Goal: Task Accomplishment & Management: Use online tool/utility

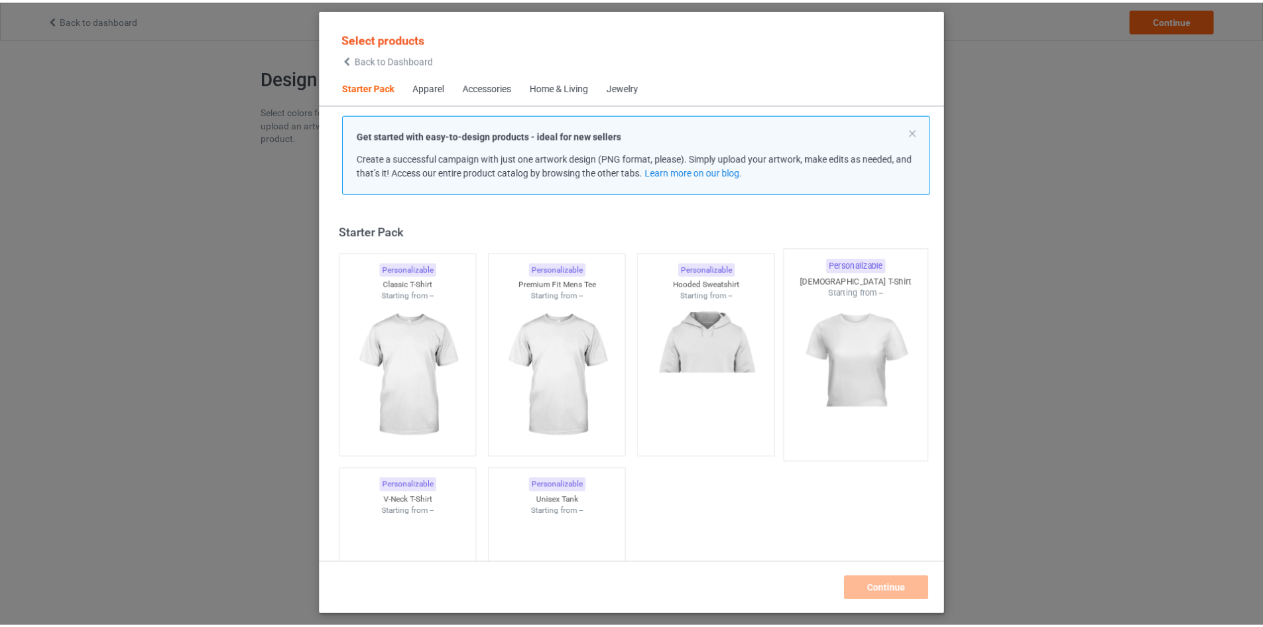
scroll to position [17, 0]
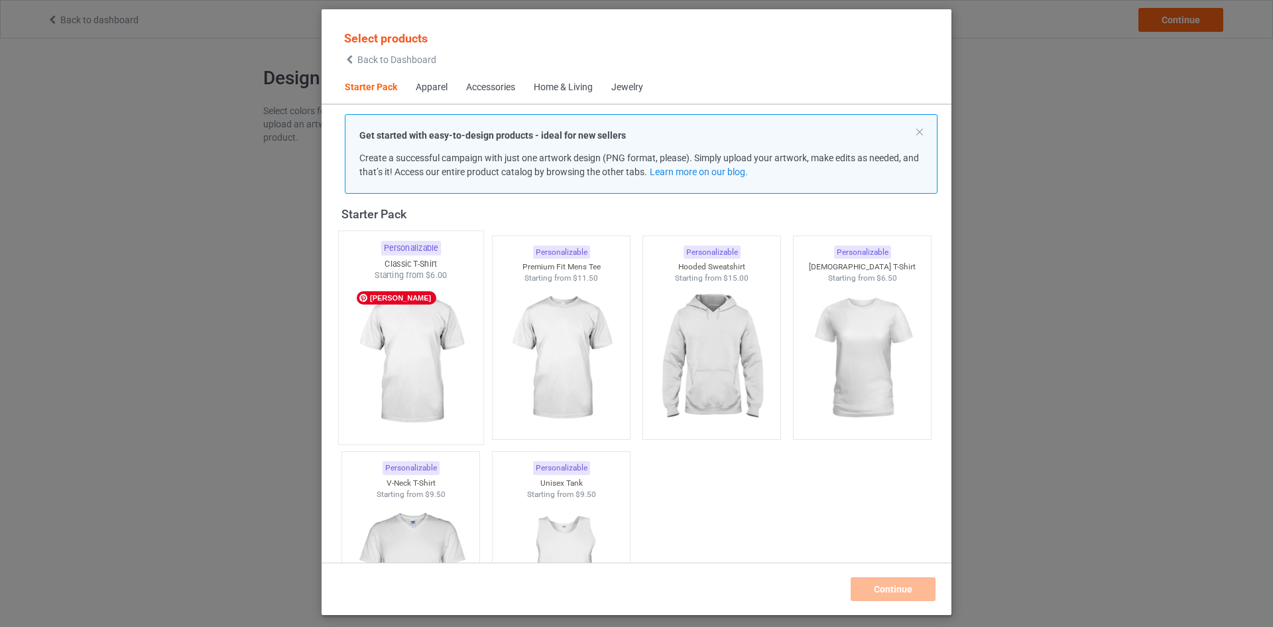
click at [415, 347] on img at bounding box center [410, 359] width 125 height 156
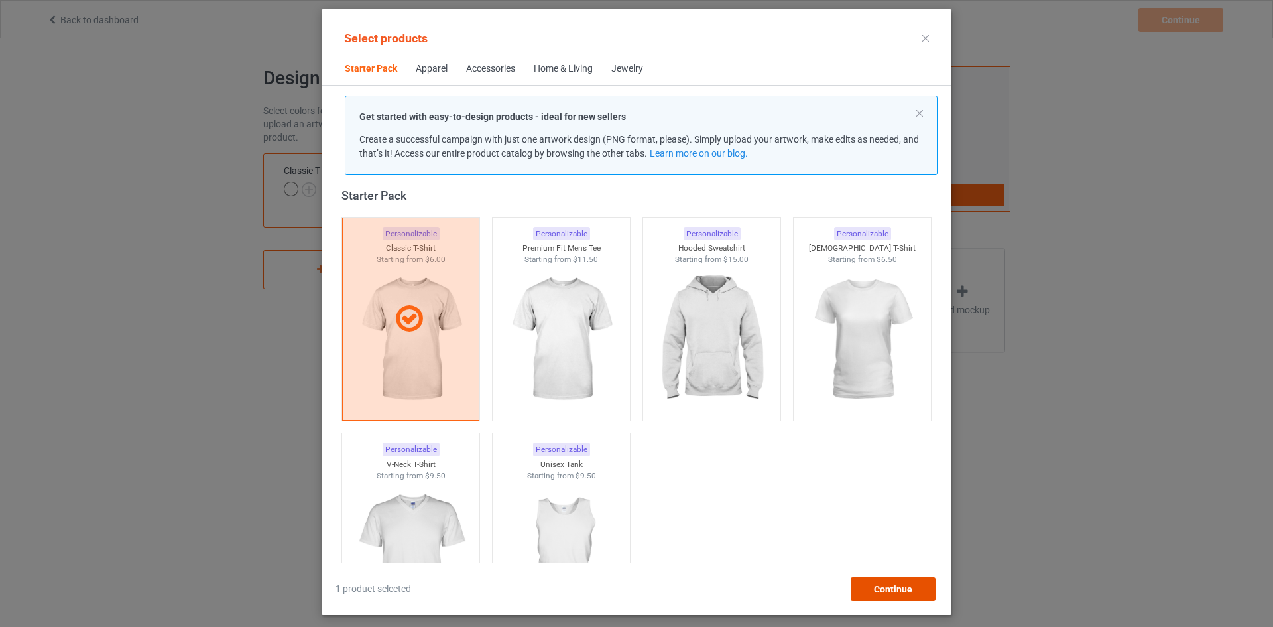
click at [900, 588] on span "Continue" at bounding box center [893, 589] width 38 height 11
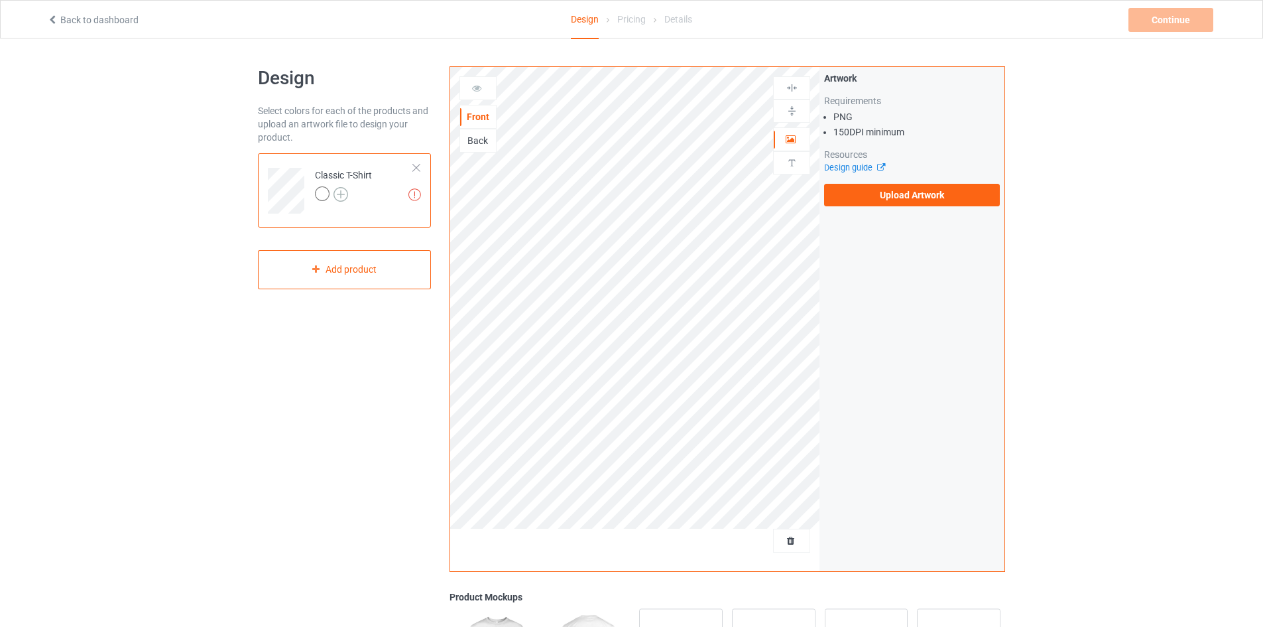
click at [342, 190] on img at bounding box center [341, 194] width 15 height 15
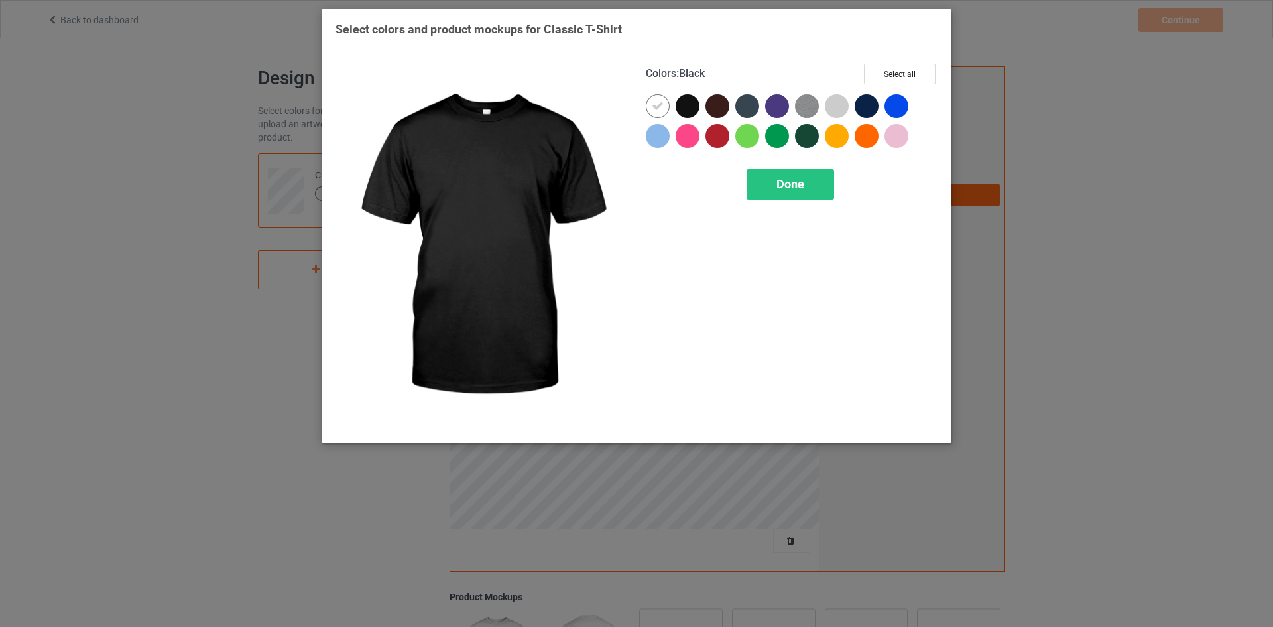
click at [685, 111] on div at bounding box center [688, 106] width 24 height 24
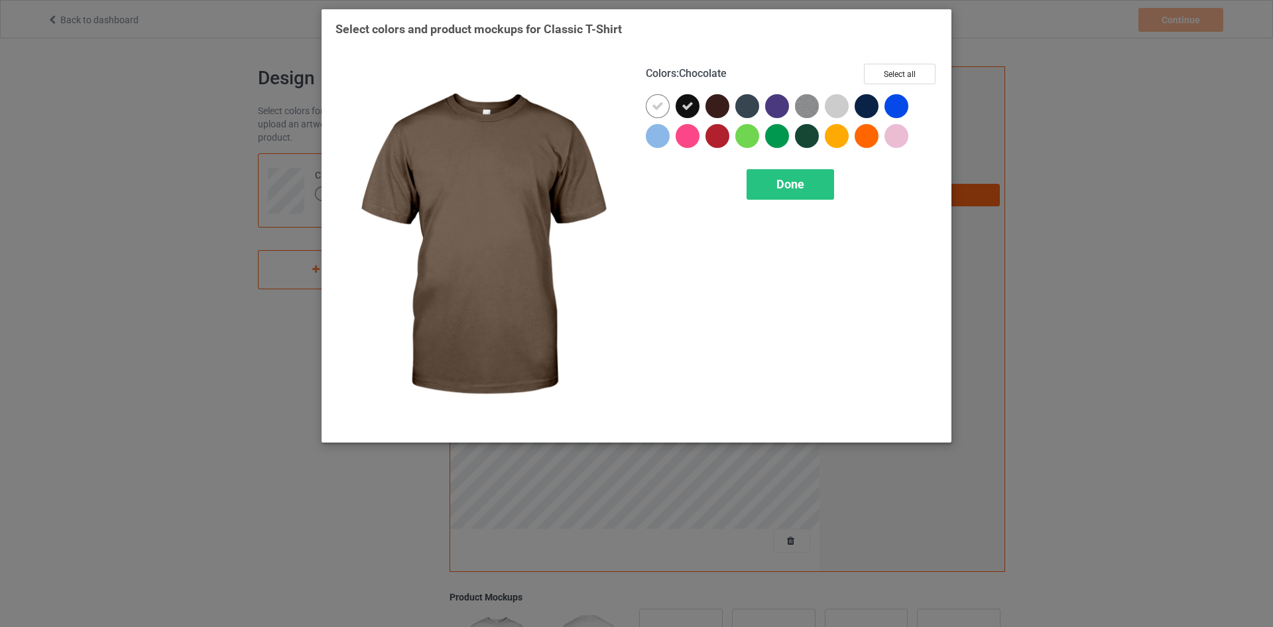
drag, startPoint x: 713, startPoint y: 104, endPoint x: 750, endPoint y: 111, distance: 37.7
click at [714, 104] on div at bounding box center [718, 106] width 24 height 24
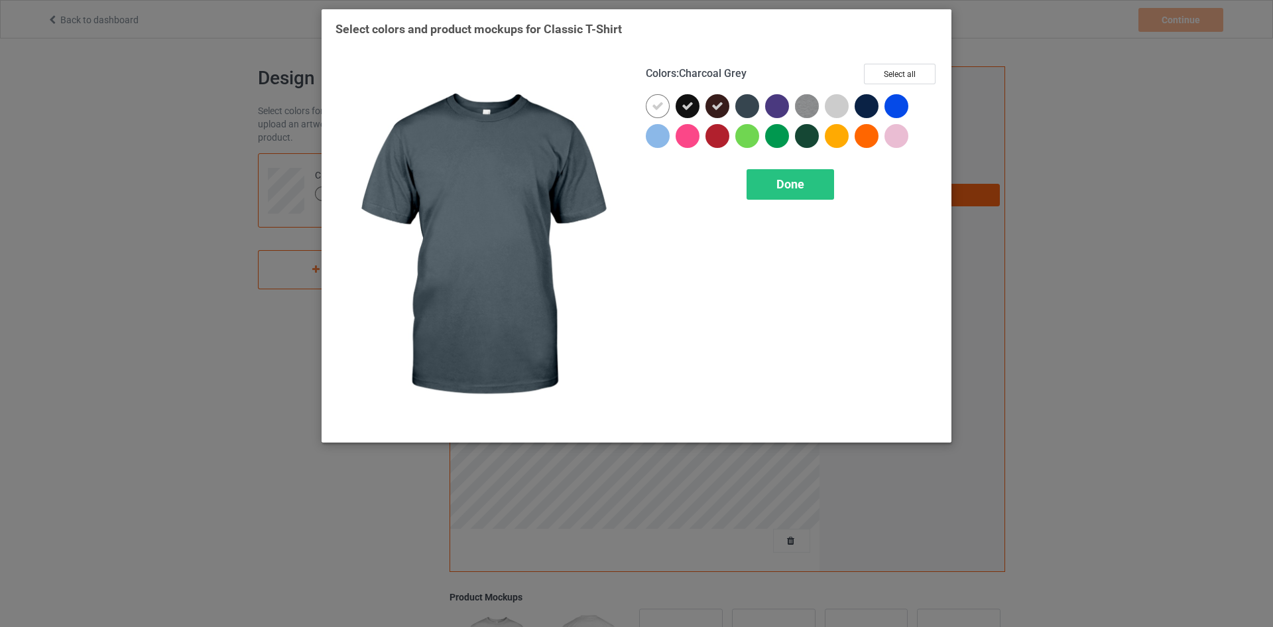
click at [753, 106] on div at bounding box center [747, 106] width 24 height 24
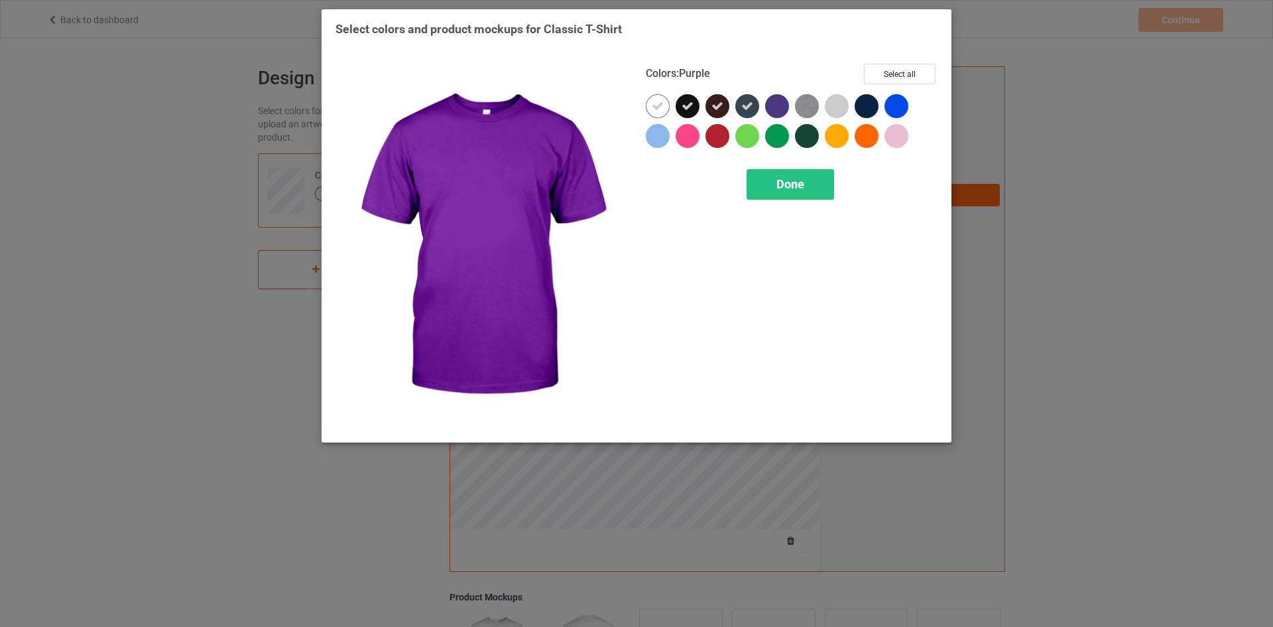
click at [777, 101] on div at bounding box center [777, 106] width 24 height 24
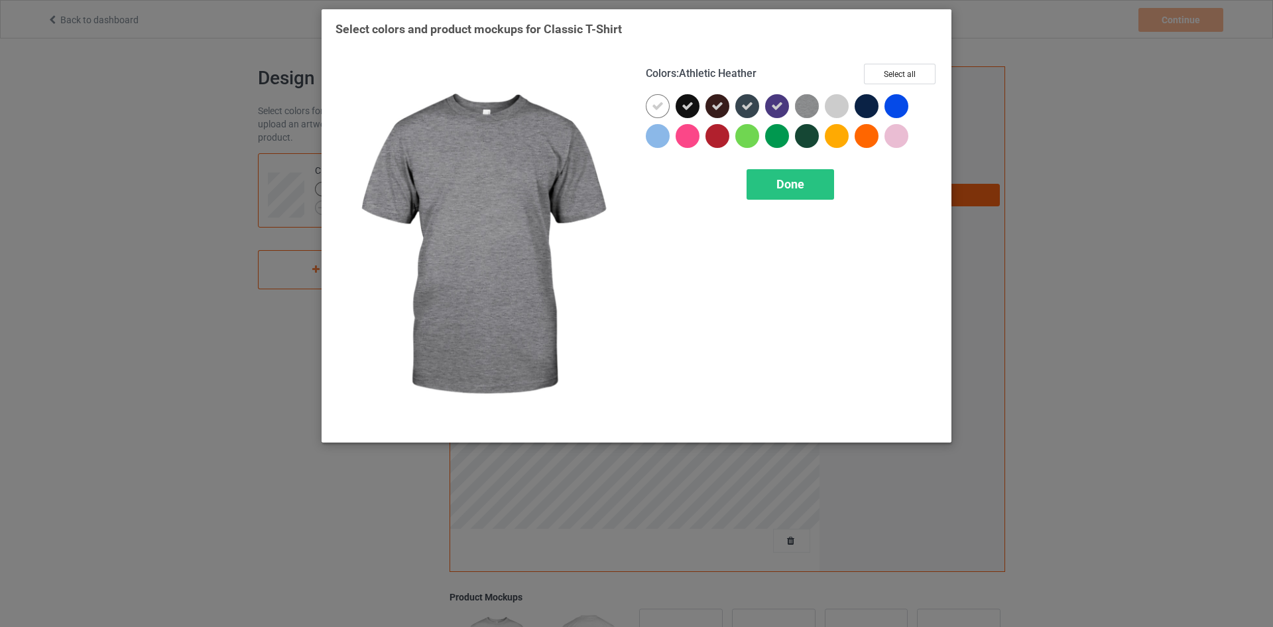
drag, startPoint x: 804, startPoint y: 103, endPoint x: 831, endPoint y: 106, distance: 26.7
click at [806, 103] on img at bounding box center [807, 106] width 24 height 24
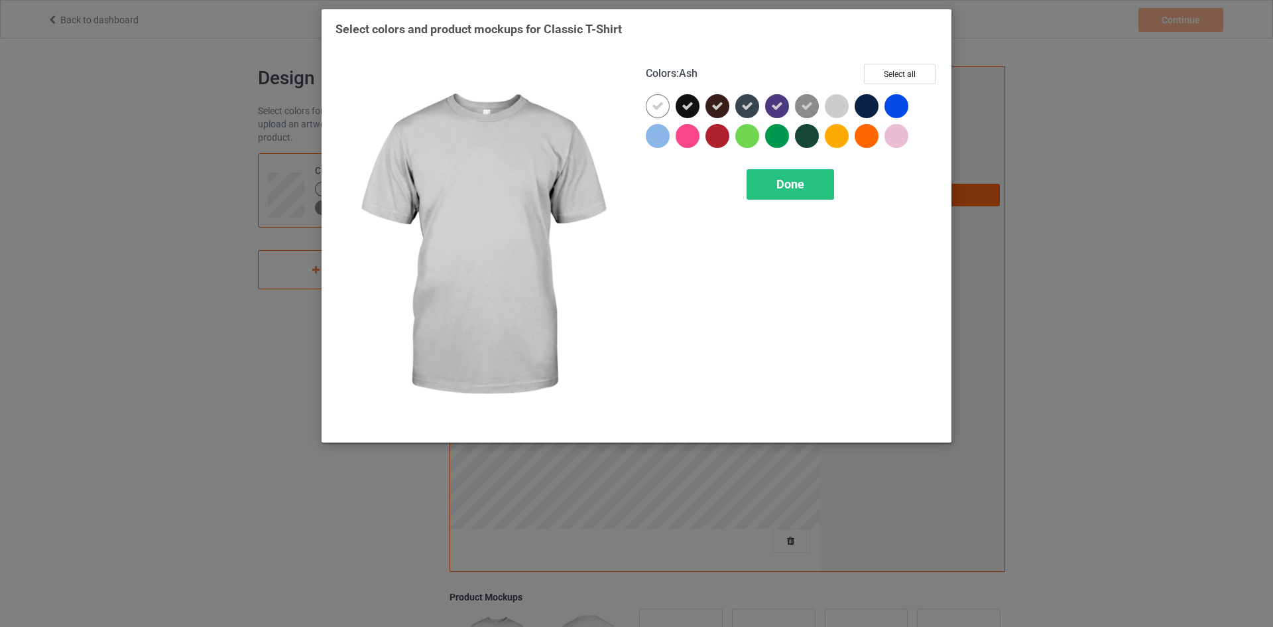
click at [834, 103] on div at bounding box center [837, 106] width 24 height 24
drag, startPoint x: 865, startPoint y: 101, endPoint x: 882, endPoint y: 103, distance: 16.8
click at [877, 103] on div at bounding box center [867, 106] width 24 height 24
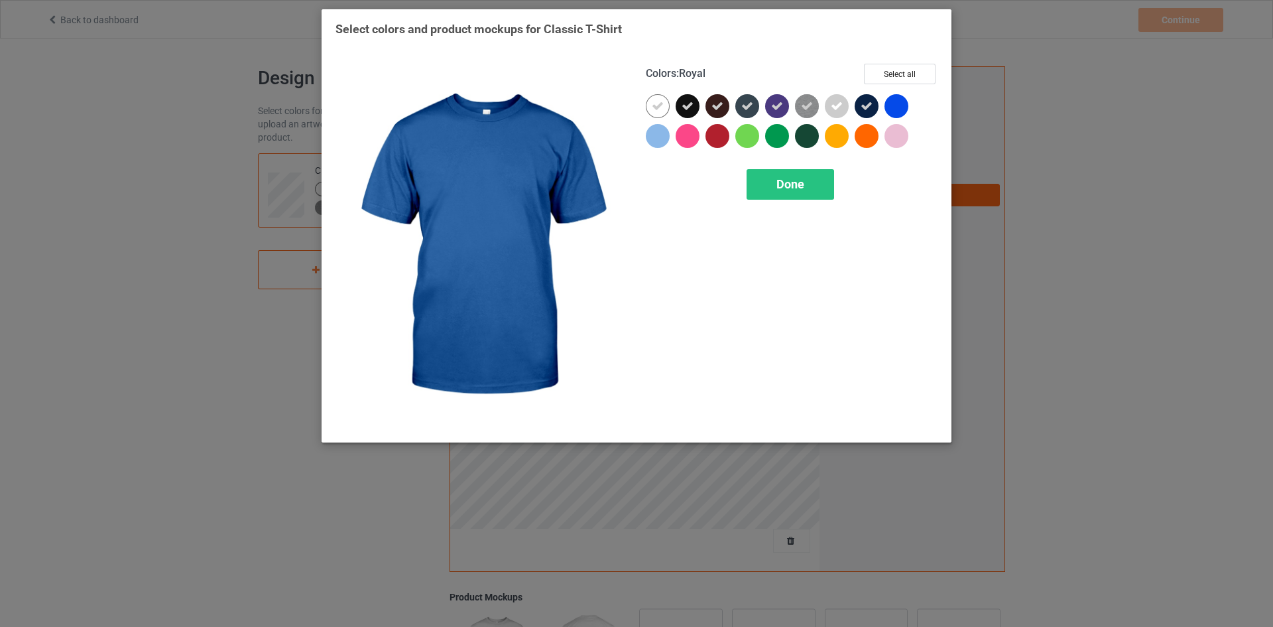
click at [914, 108] on div at bounding box center [900, 109] width 30 height 30
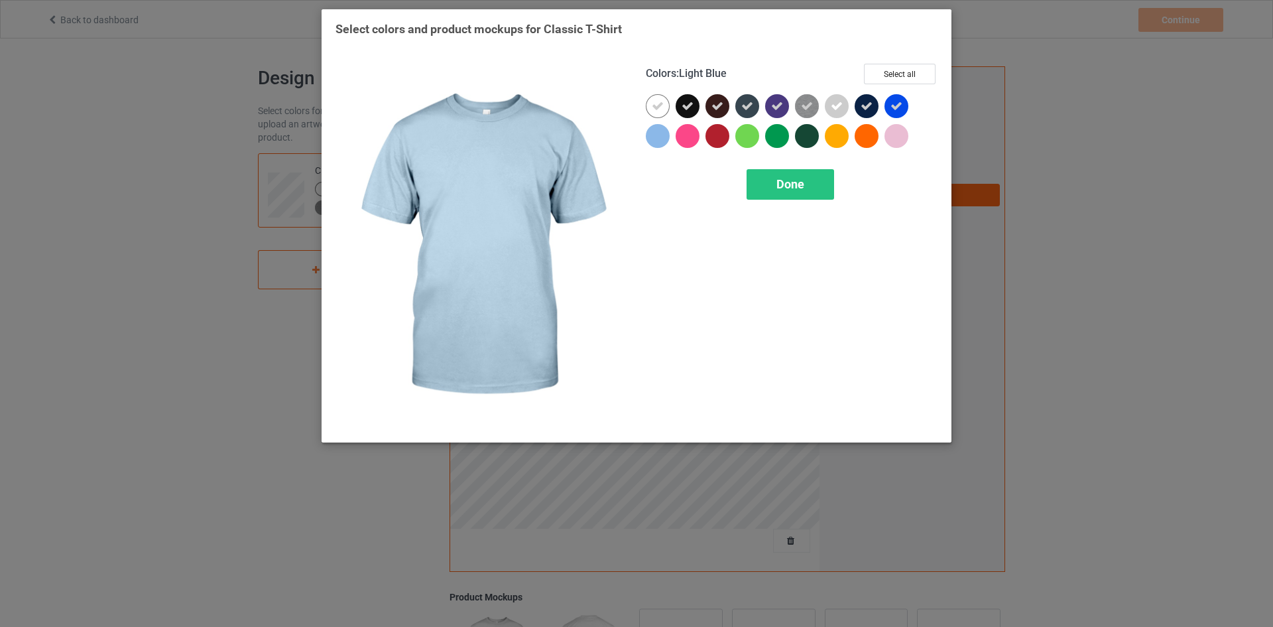
drag, startPoint x: 658, startPoint y: 131, endPoint x: 684, endPoint y: 143, distance: 28.5
click at [660, 131] on div at bounding box center [658, 136] width 24 height 24
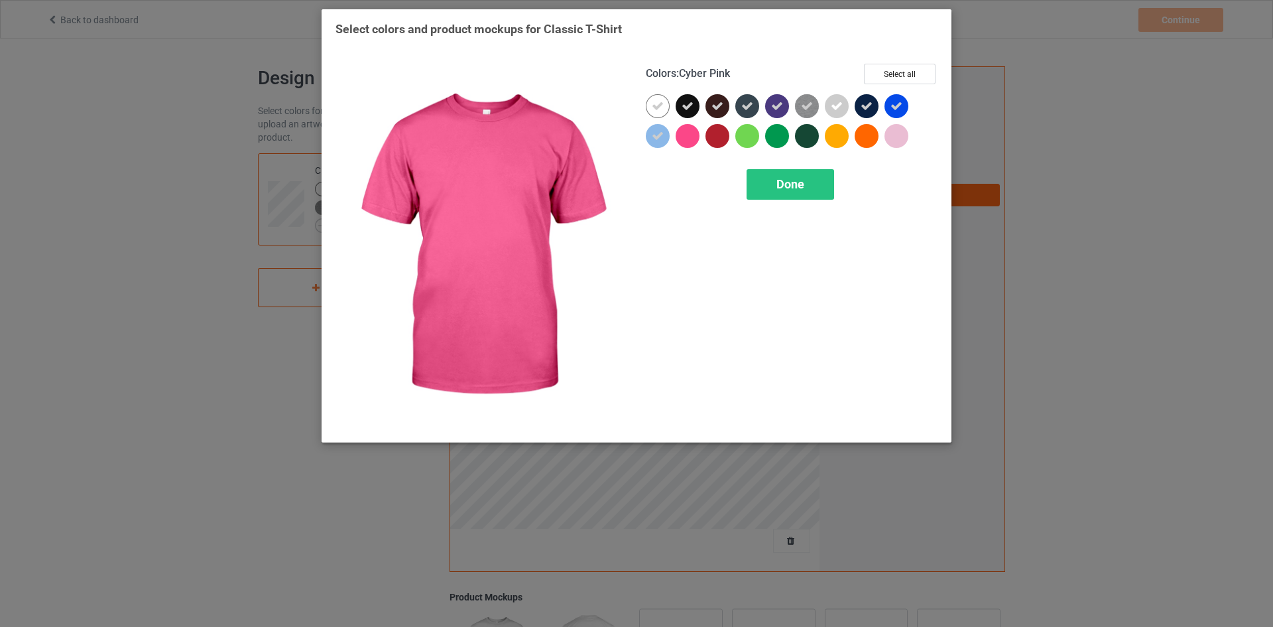
click at [690, 138] on div at bounding box center [688, 136] width 24 height 24
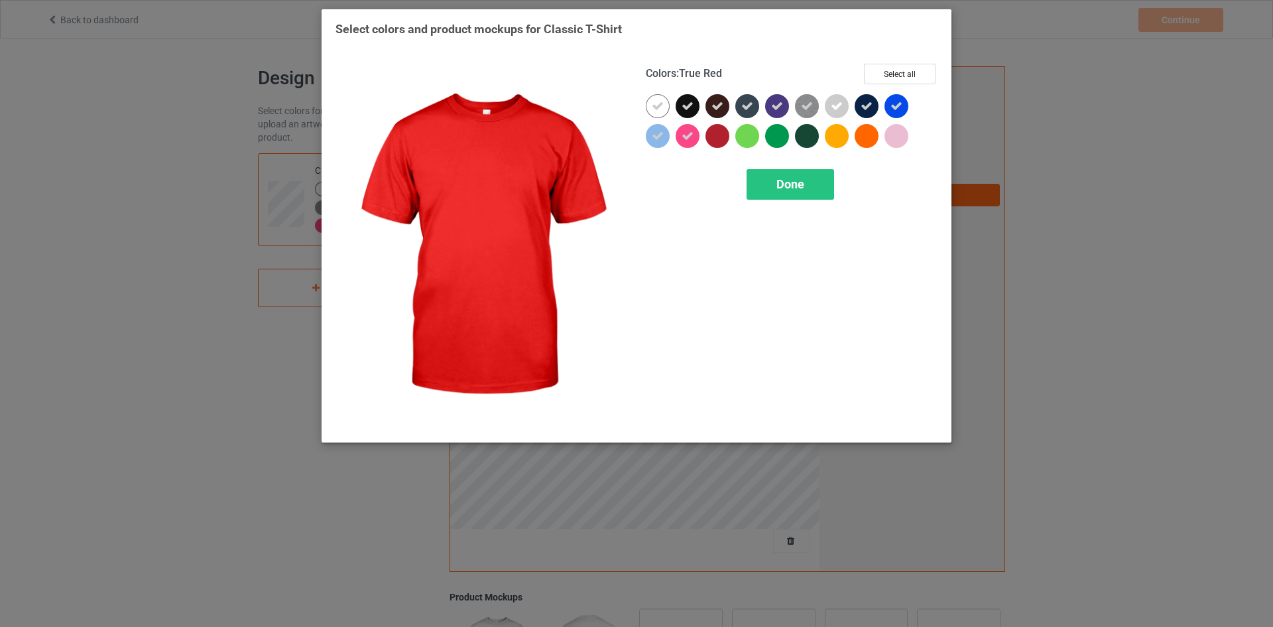
drag, startPoint x: 718, startPoint y: 134, endPoint x: 741, endPoint y: 140, distance: 24.6
click at [719, 134] on div at bounding box center [718, 136] width 24 height 24
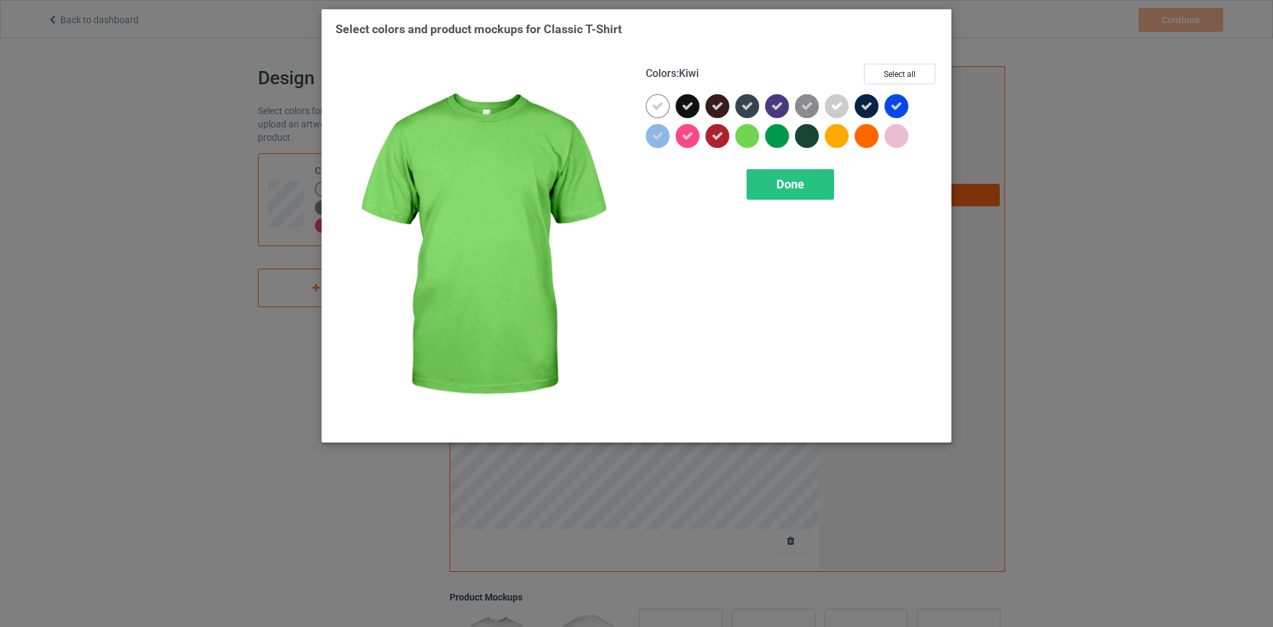
click at [742, 135] on div at bounding box center [747, 136] width 24 height 24
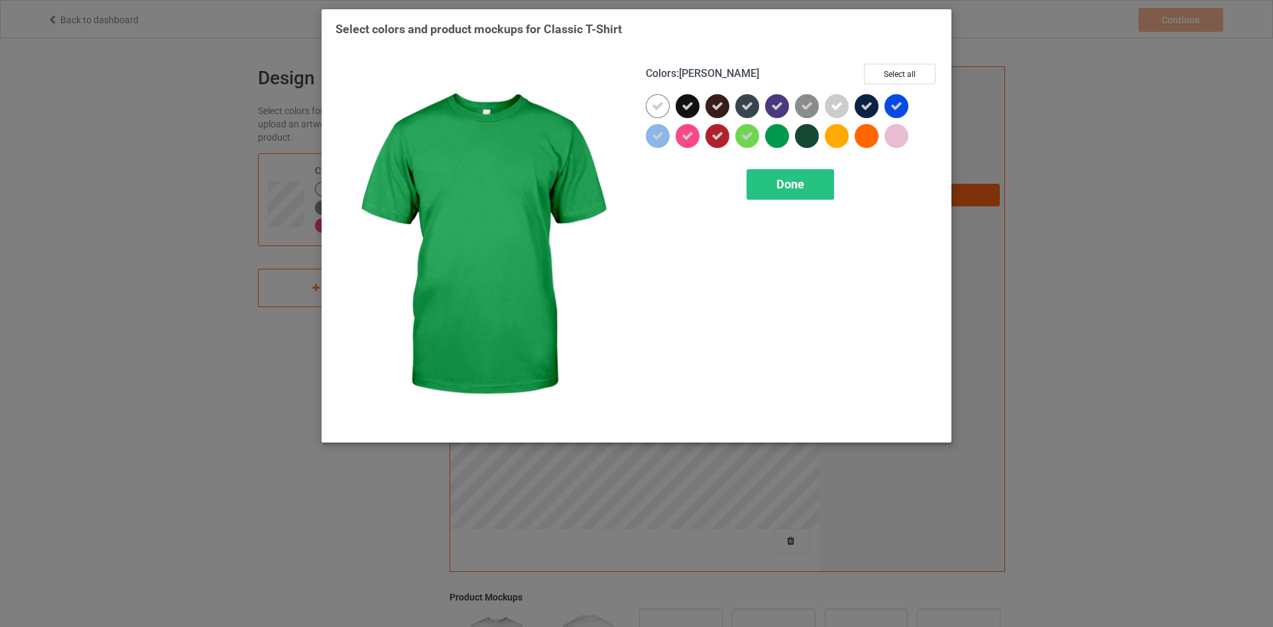
click at [772, 134] on div at bounding box center [777, 136] width 24 height 24
click at [802, 134] on div at bounding box center [807, 136] width 24 height 24
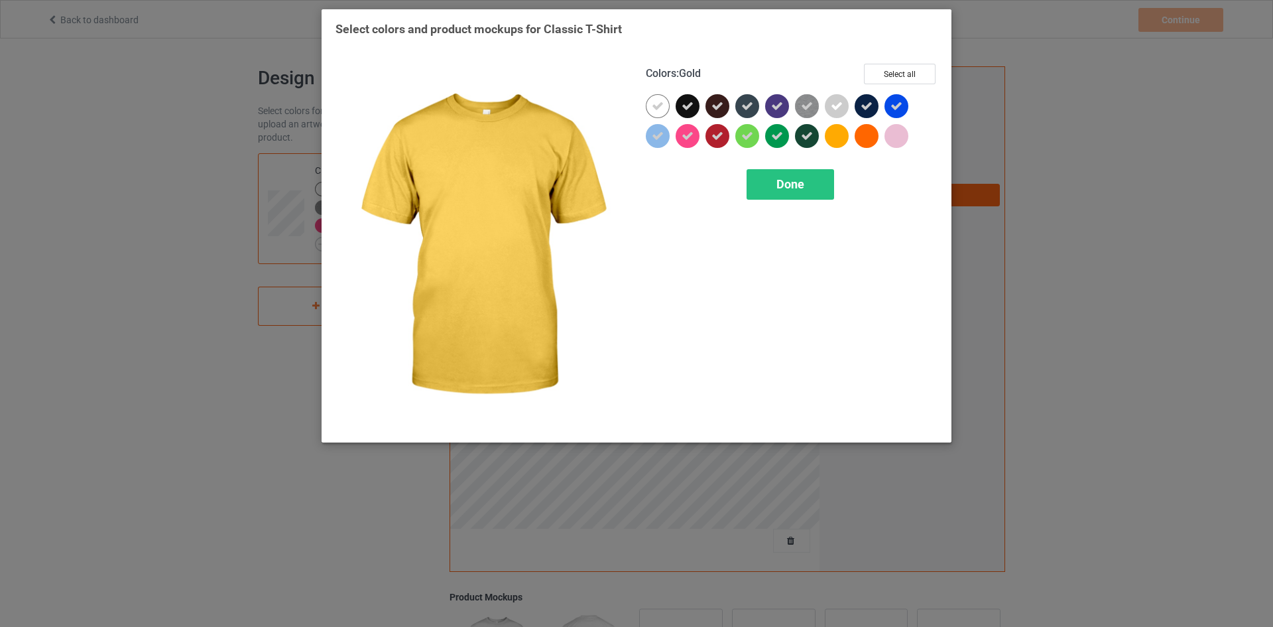
drag, startPoint x: 830, startPoint y: 135, endPoint x: 861, endPoint y: 138, distance: 32.0
click at [832, 135] on div at bounding box center [837, 136] width 24 height 24
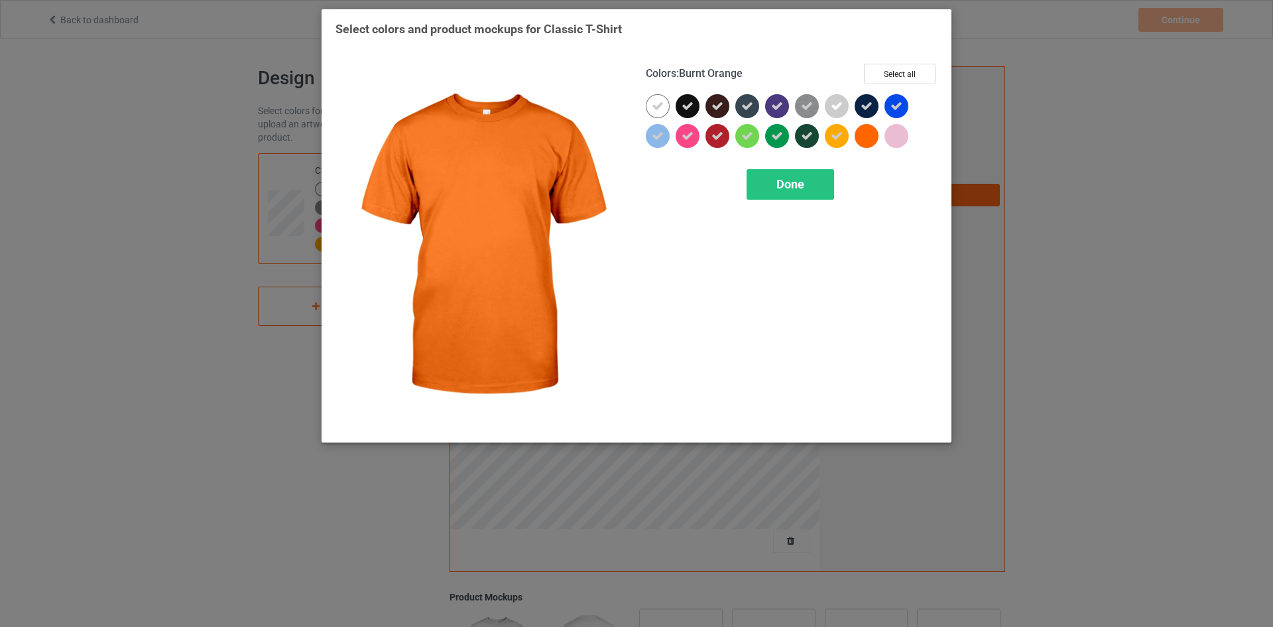
click at [865, 137] on div at bounding box center [867, 136] width 24 height 24
click at [883, 133] on div at bounding box center [870, 139] width 30 height 30
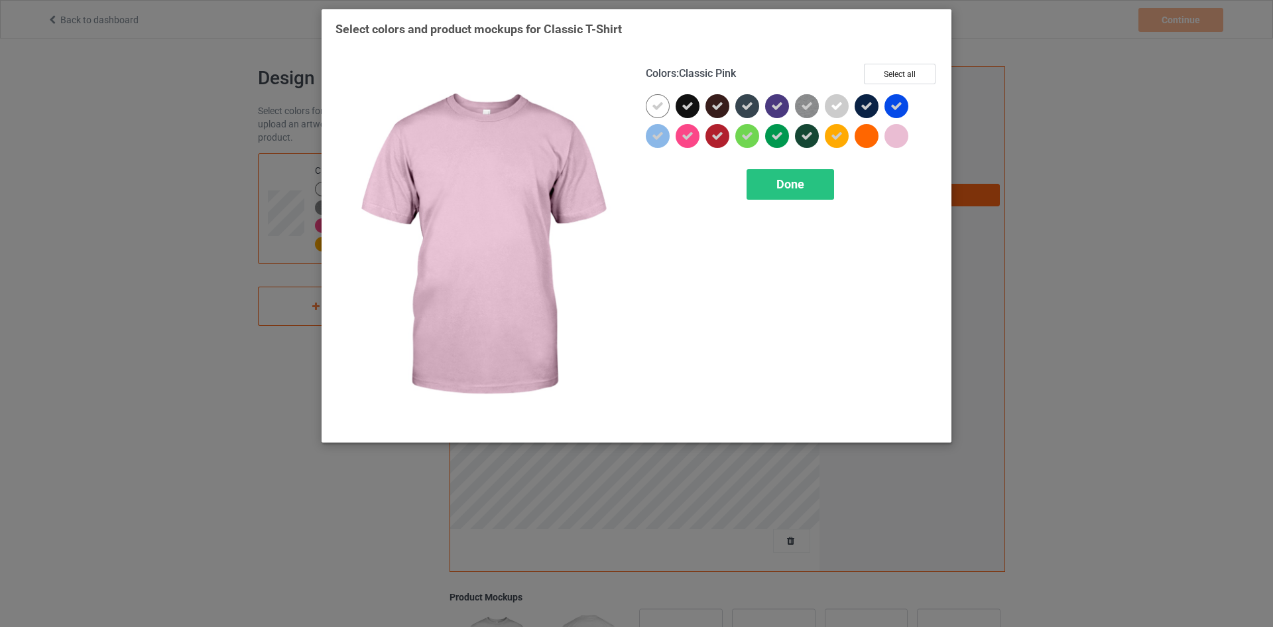
click at [895, 136] on div at bounding box center [897, 136] width 24 height 24
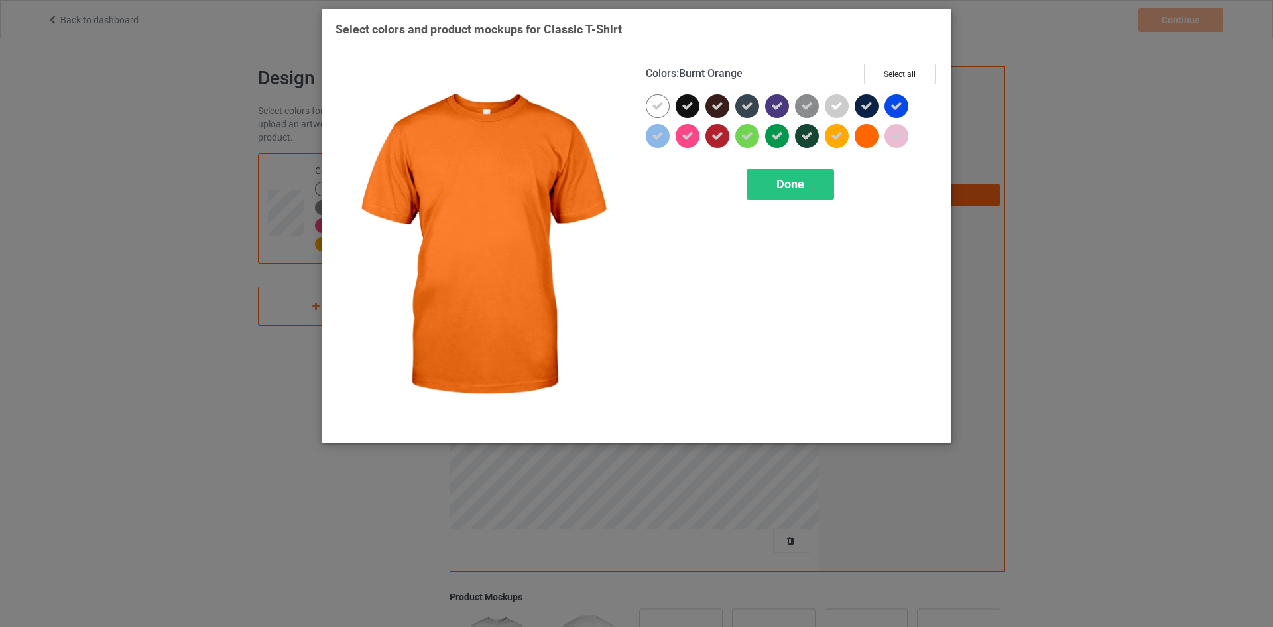
click at [859, 144] on div at bounding box center [867, 136] width 24 height 24
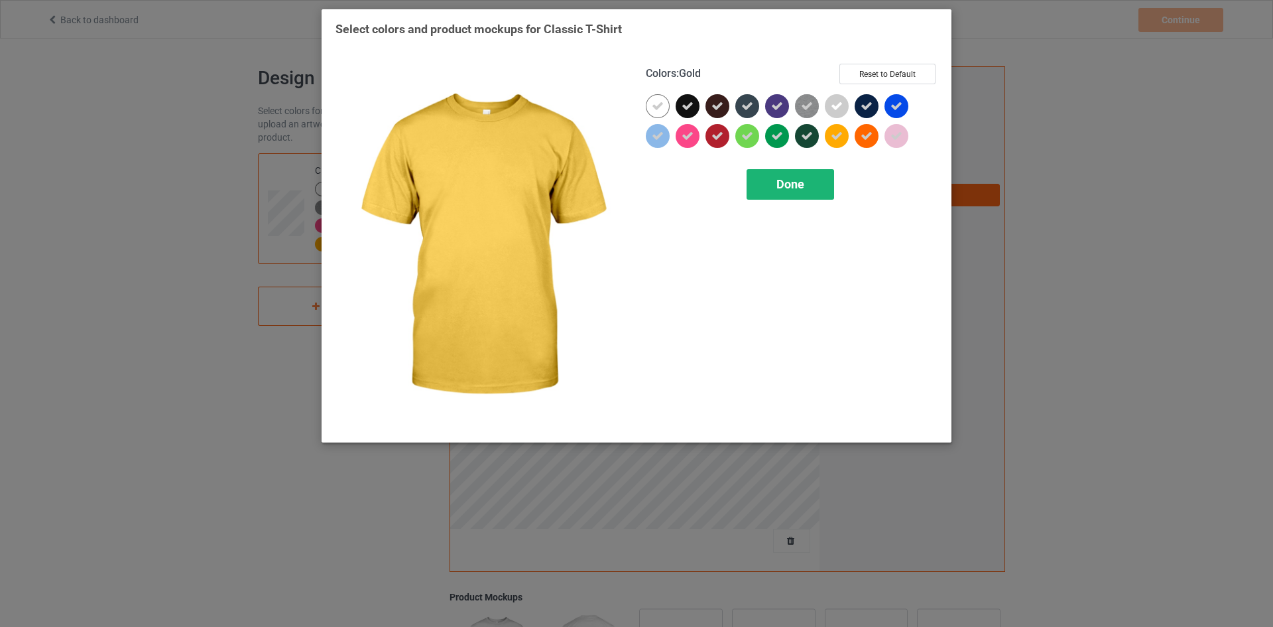
click at [788, 183] on span "Done" at bounding box center [791, 184] width 28 height 14
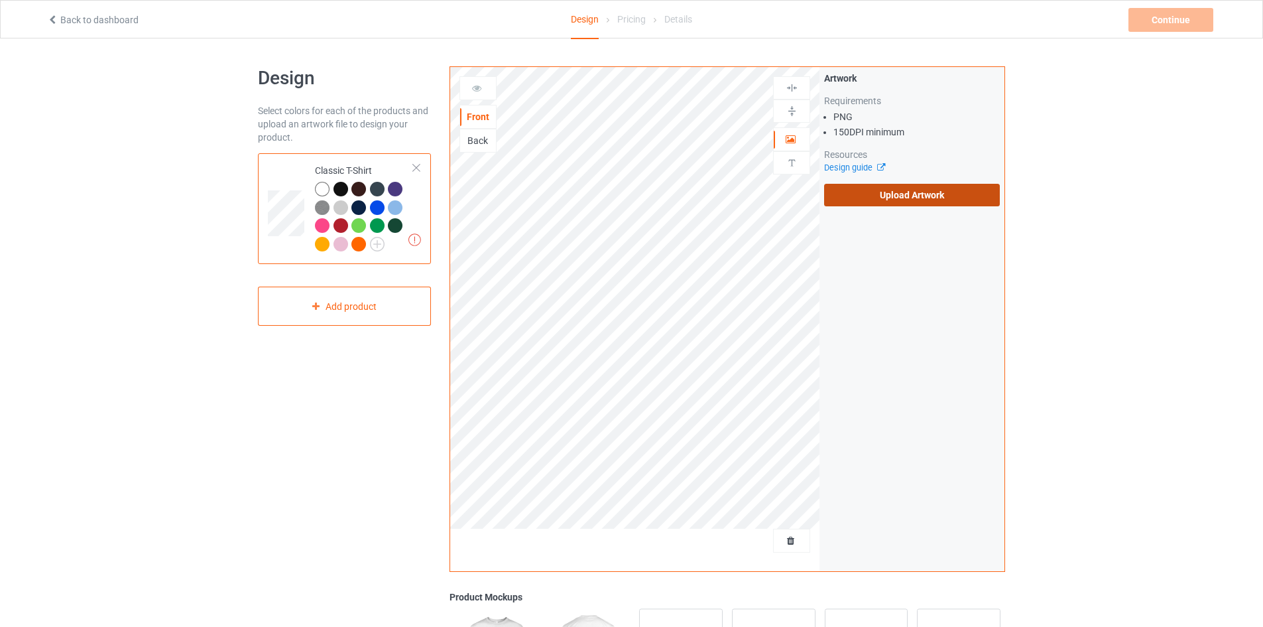
click at [915, 195] on label "Upload Artwork" at bounding box center [912, 195] width 176 height 23
click at [0, 0] on input "Upload Artwork" at bounding box center [0, 0] width 0 height 0
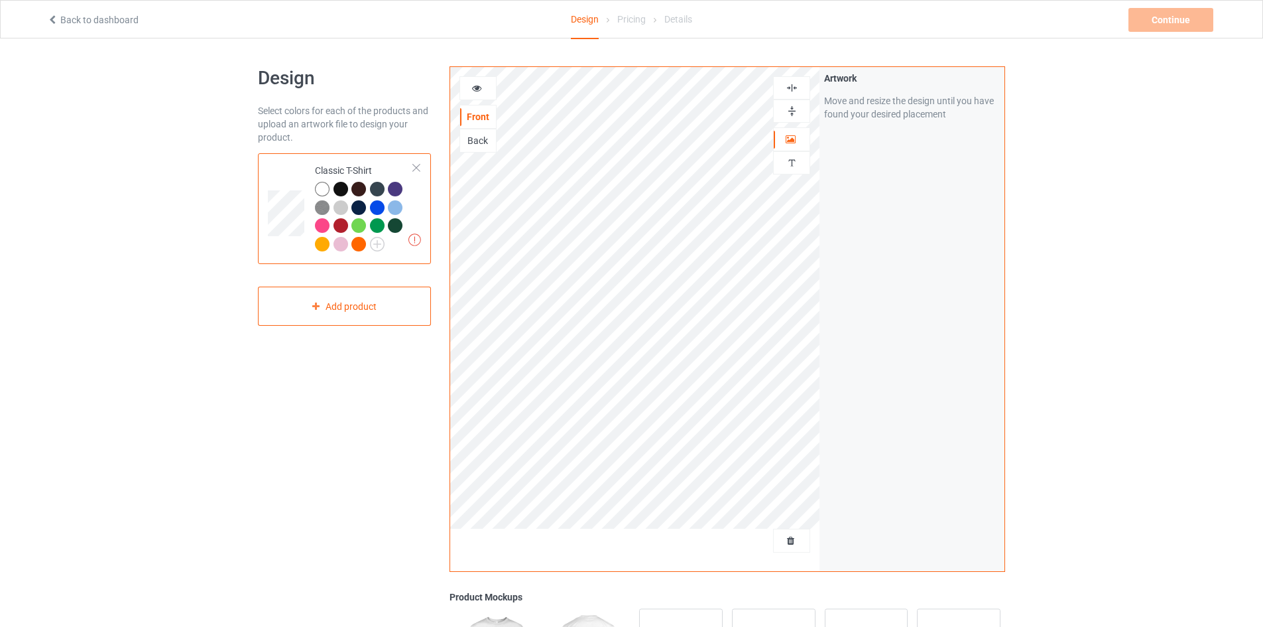
click at [347, 186] on div at bounding box center [343, 191] width 19 height 19
click at [345, 190] on div at bounding box center [341, 189] width 15 height 15
